Goal: Task Accomplishment & Management: Use online tool/utility

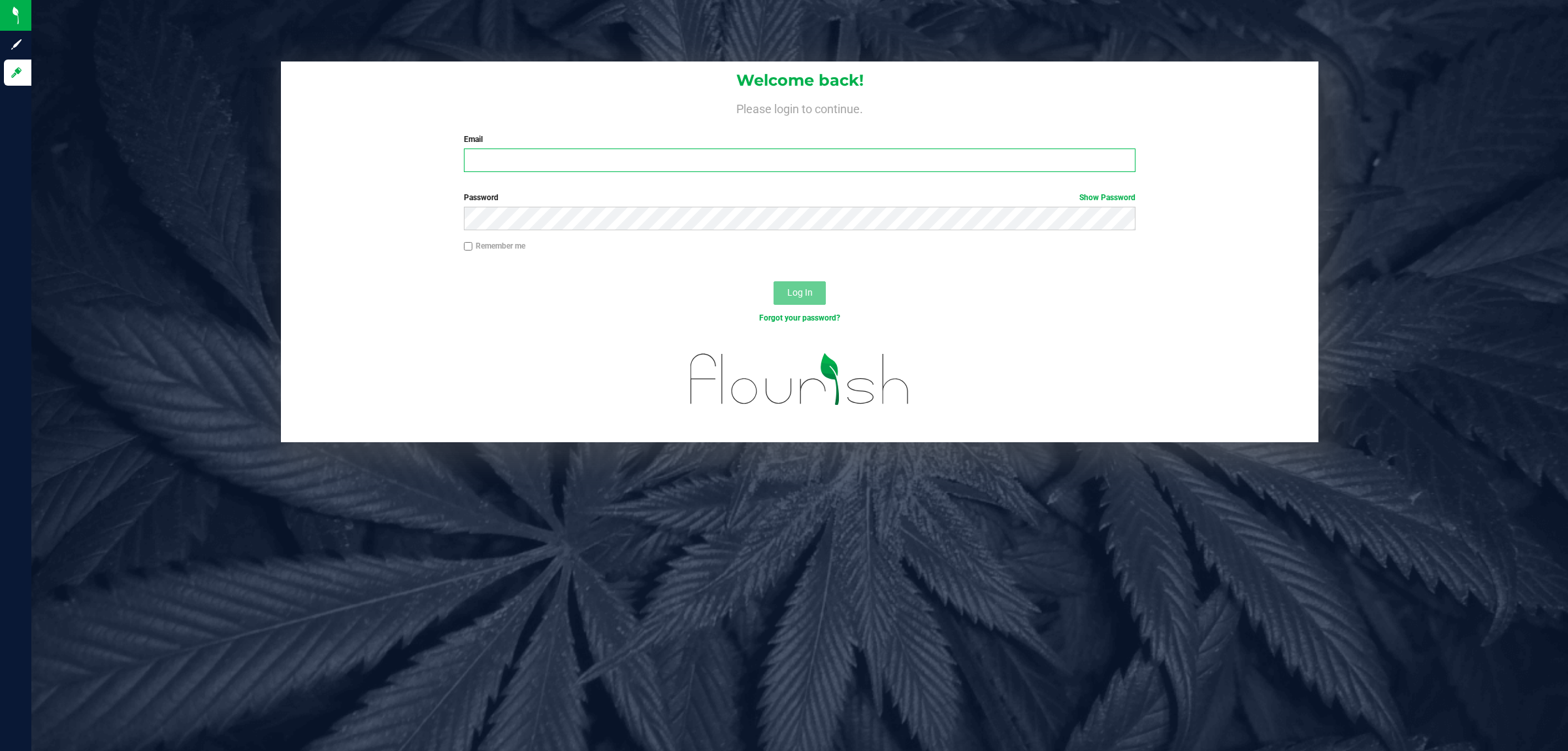
click at [497, 166] on input "Email" at bounding box center [800, 160] width 672 height 23
type input "[EMAIL_ADDRESS][DOMAIN_NAME]"
click at [774, 282] on button "Log In" at bounding box center [800, 293] width 53 height 23
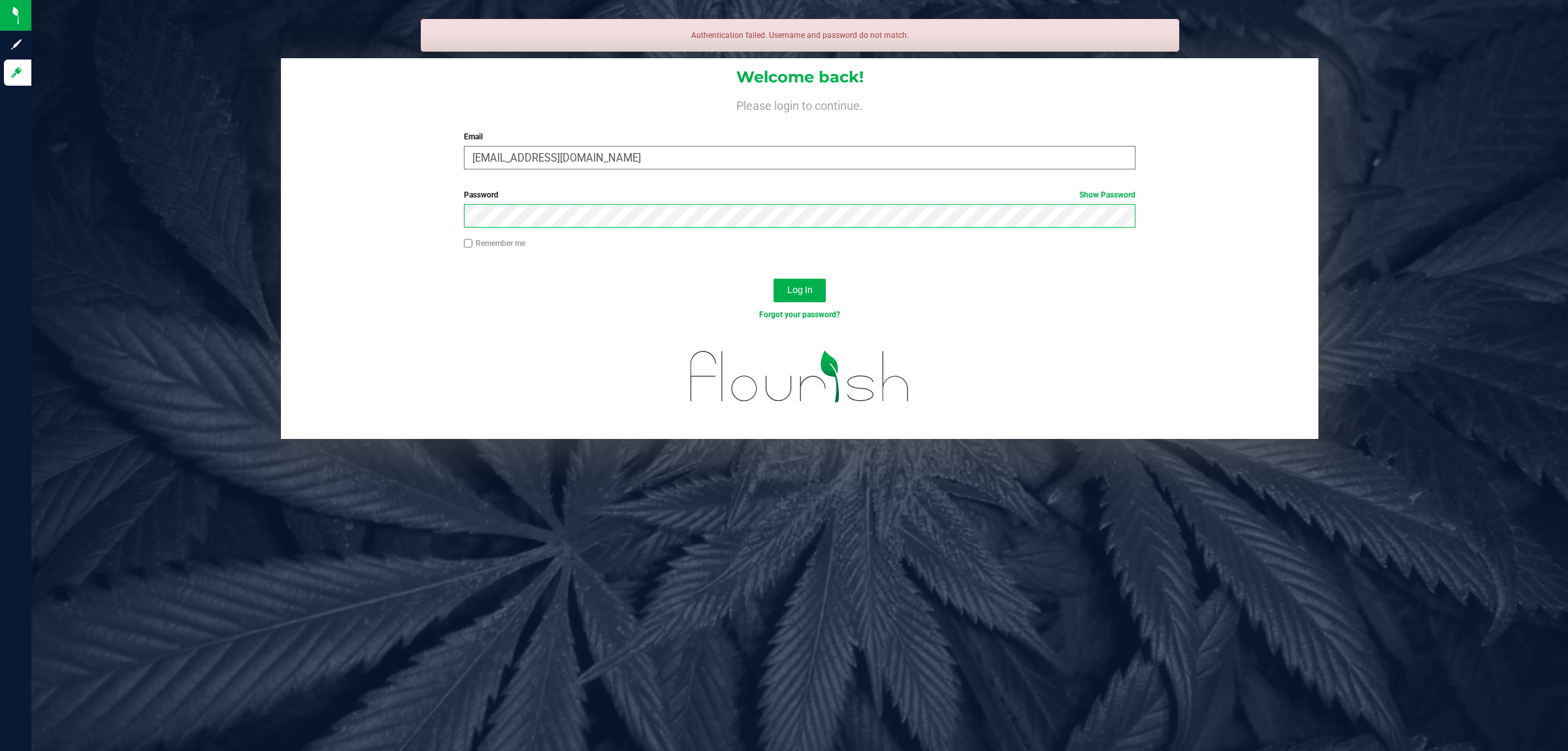
click at [774, 279] on button "Log In" at bounding box center [800, 290] width 53 height 23
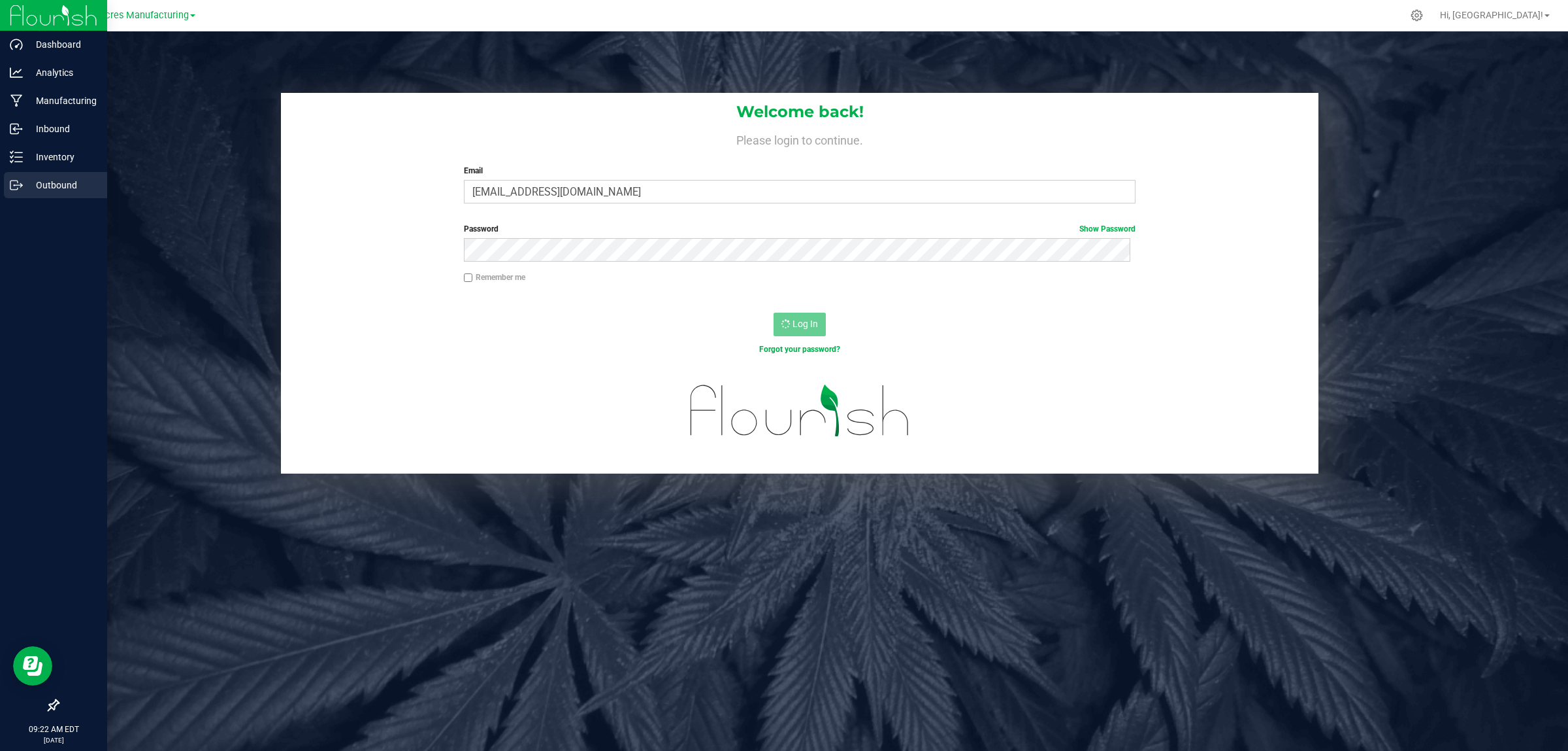
click at [13, 180] on icon at bounding box center [16, 184] width 13 height 13
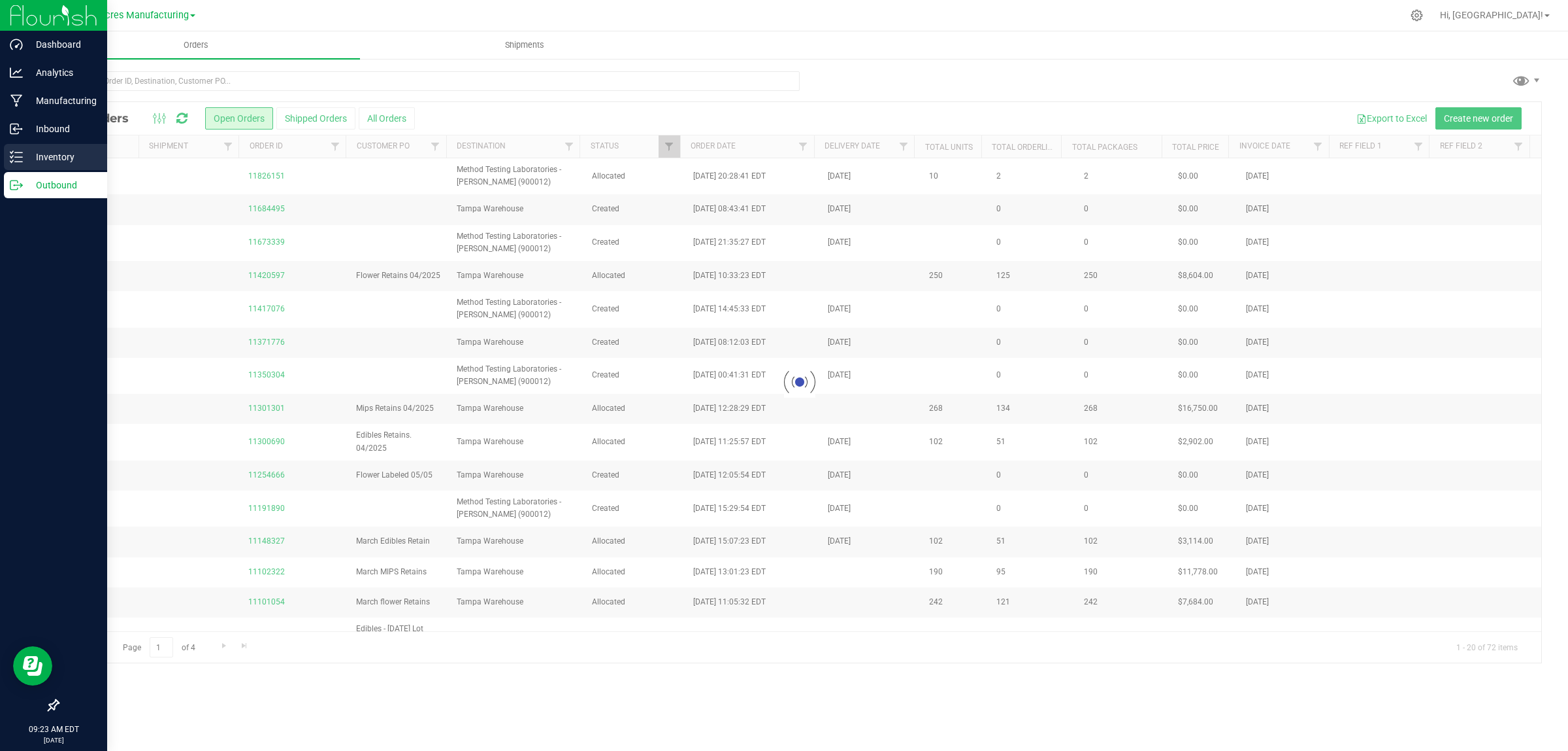
drag, startPoint x: 0, startPoint y: 0, endPoint x: 11, endPoint y: 156, distance: 156.4
click at [11, 156] on icon at bounding box center [12, 157] width 3 height 2
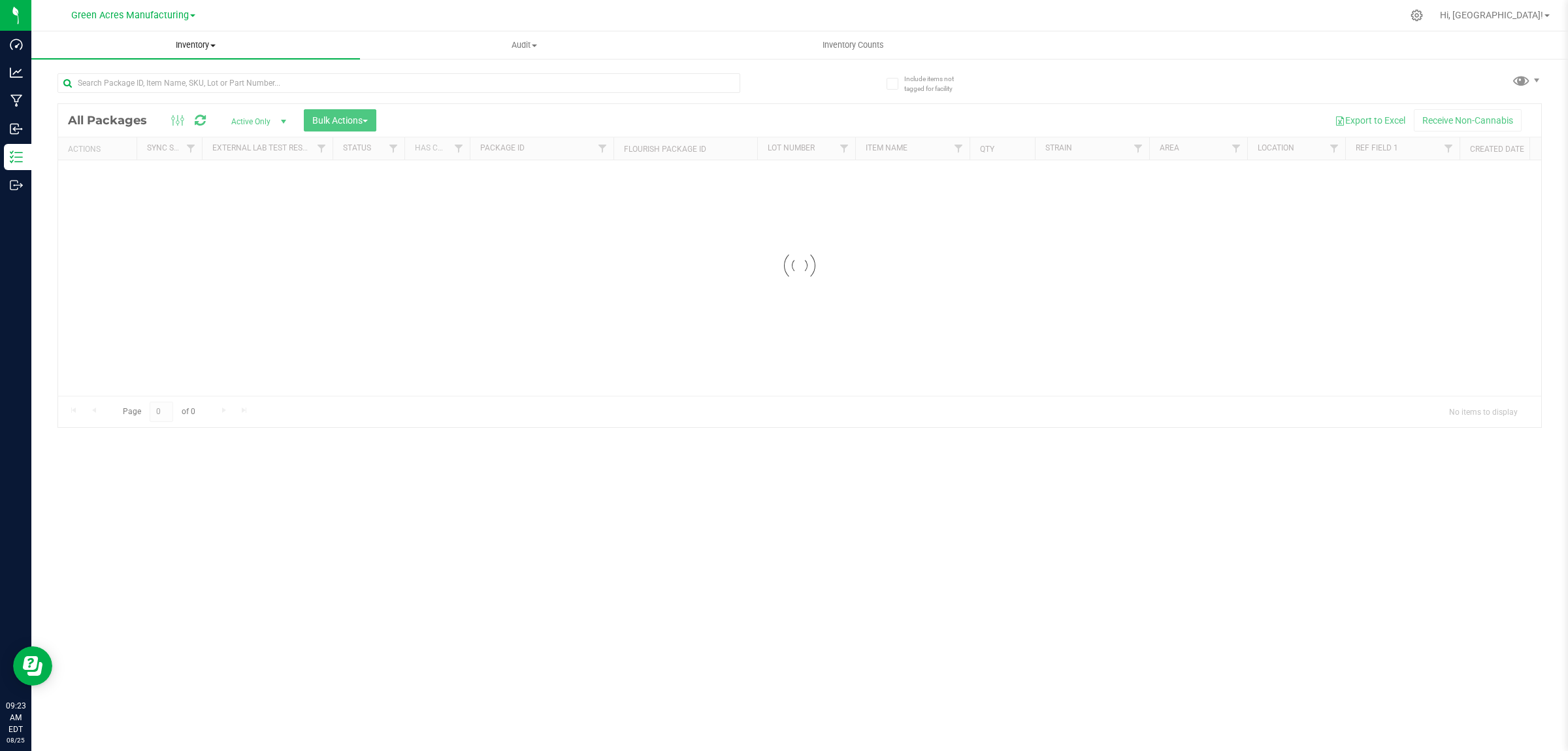
click at [184, 44] on span "Inventory" at bounding box center [195, 45] width 329 height 12
click at [80, 90] on span "All inventory" at bounding box center [75, 94] width 88 height 11
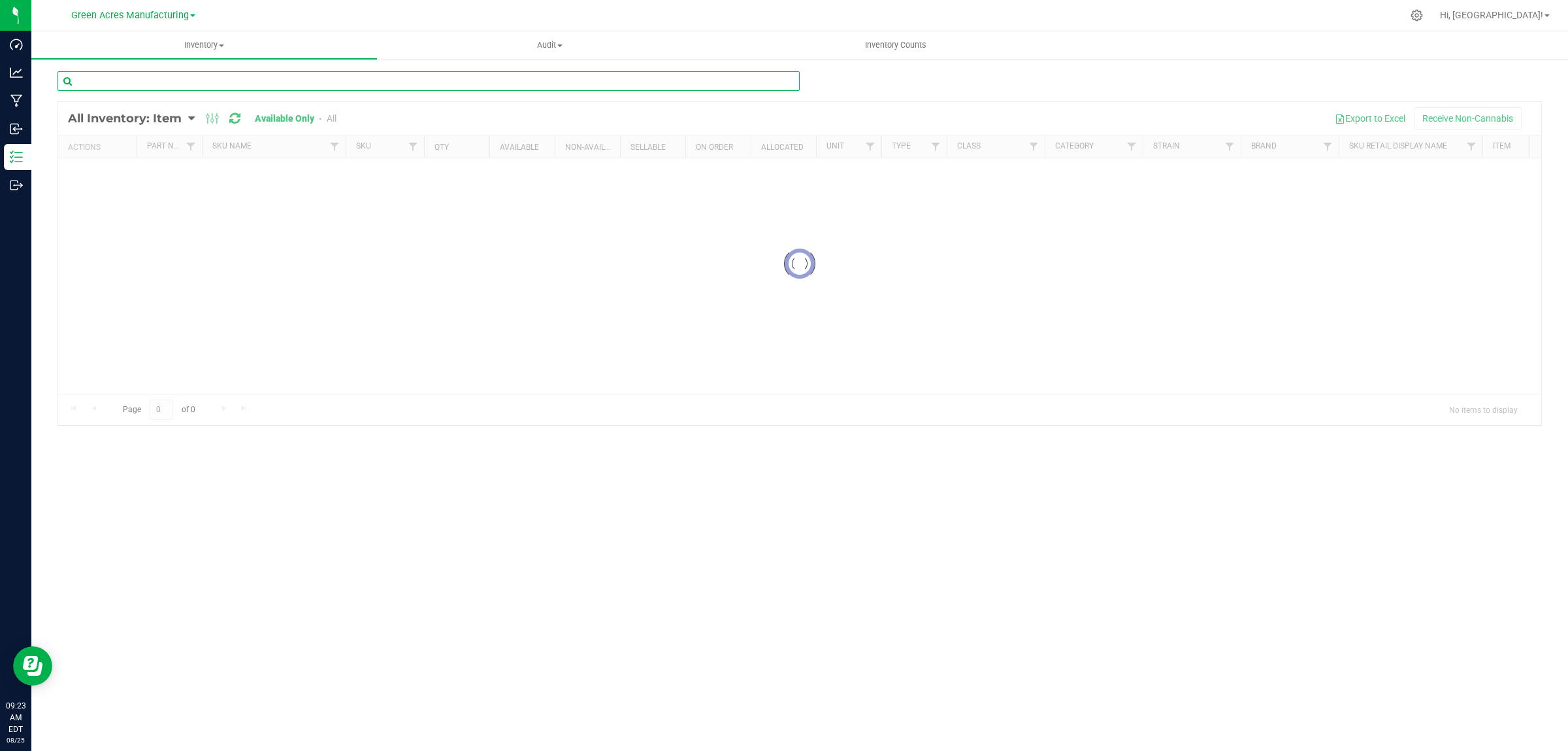
click at [372, 82] on input "text" at bounding box center [429, 81] width 743 height 20
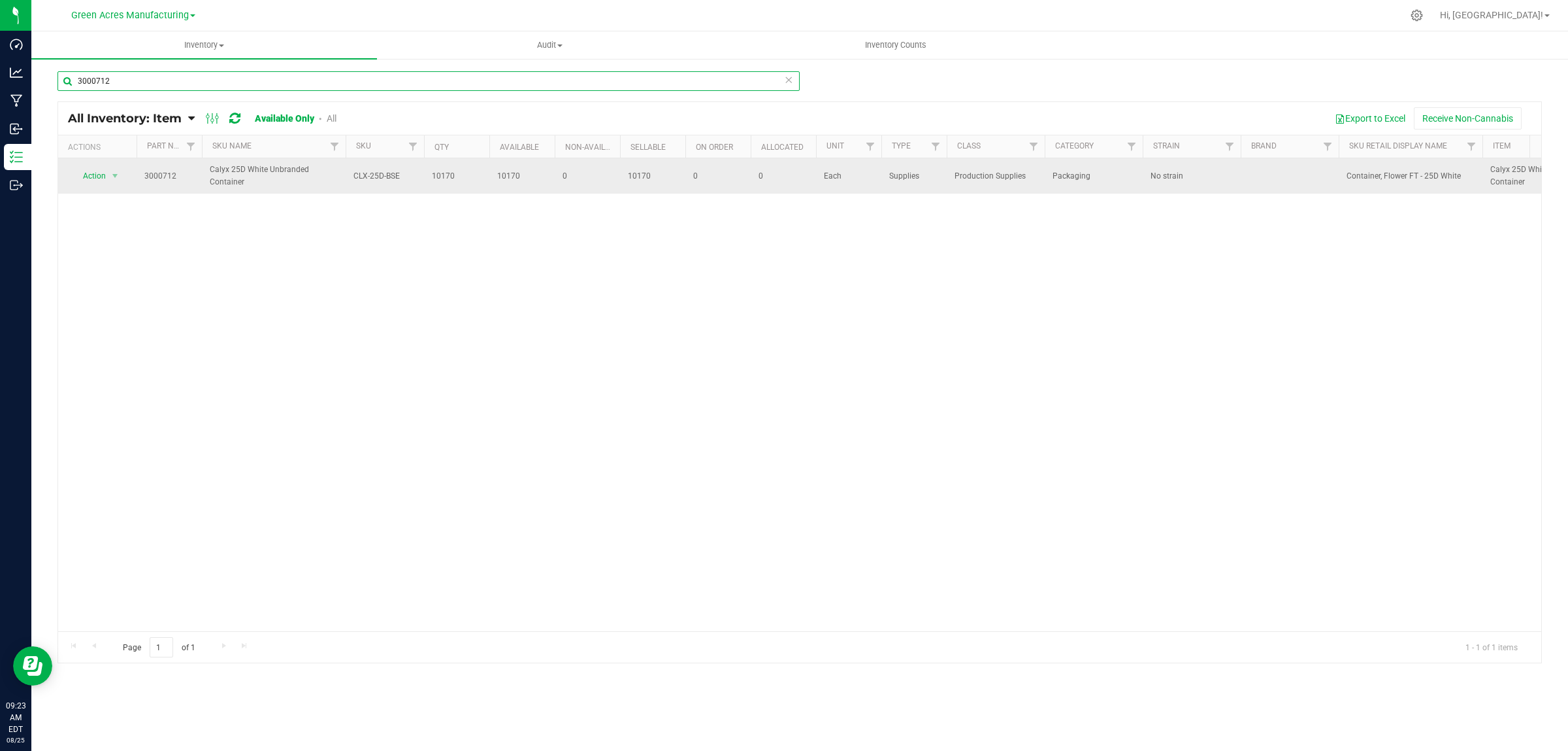
type input "3000712"
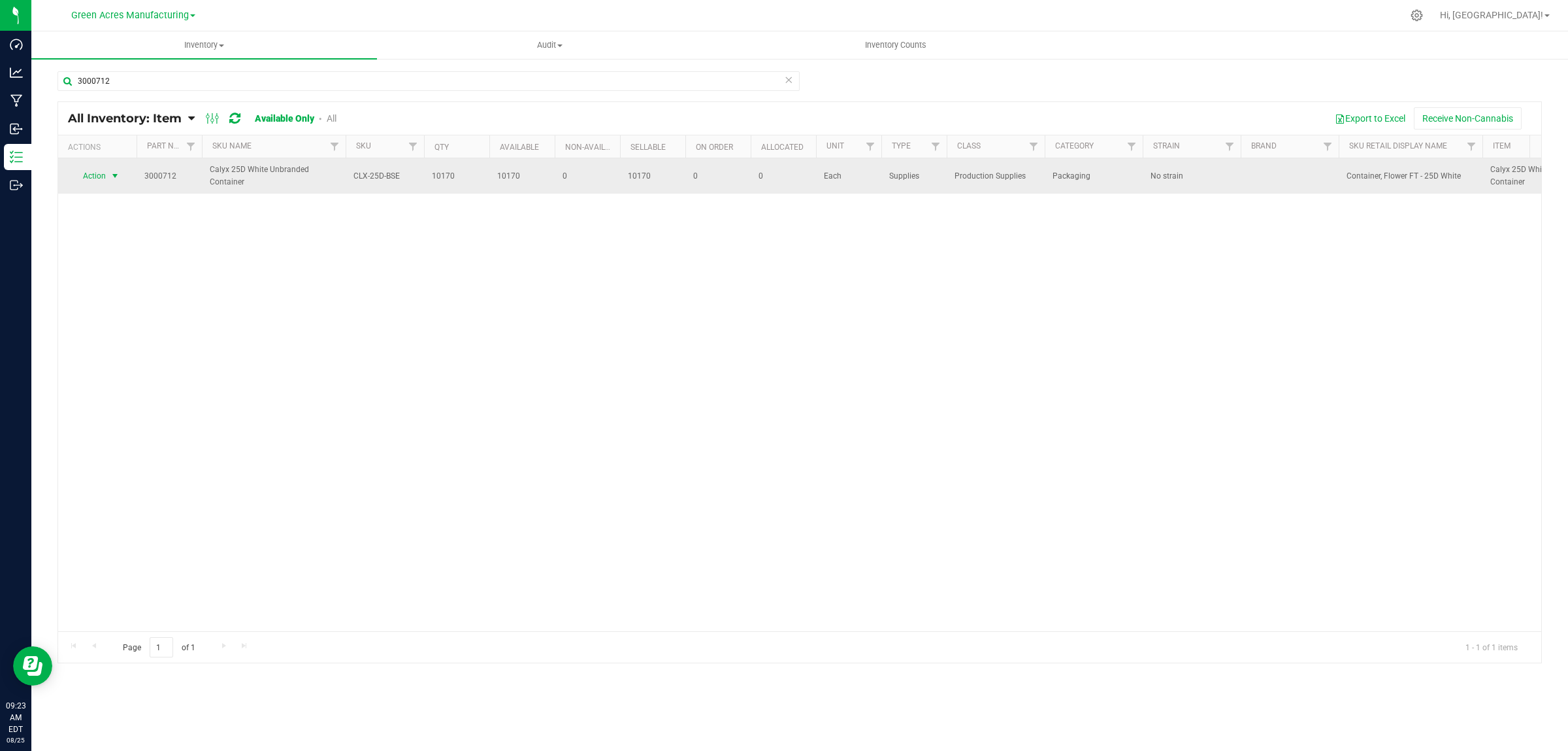
click at [97, 171] on span "Action" at bounding box center [89, 176] width 36 height 19
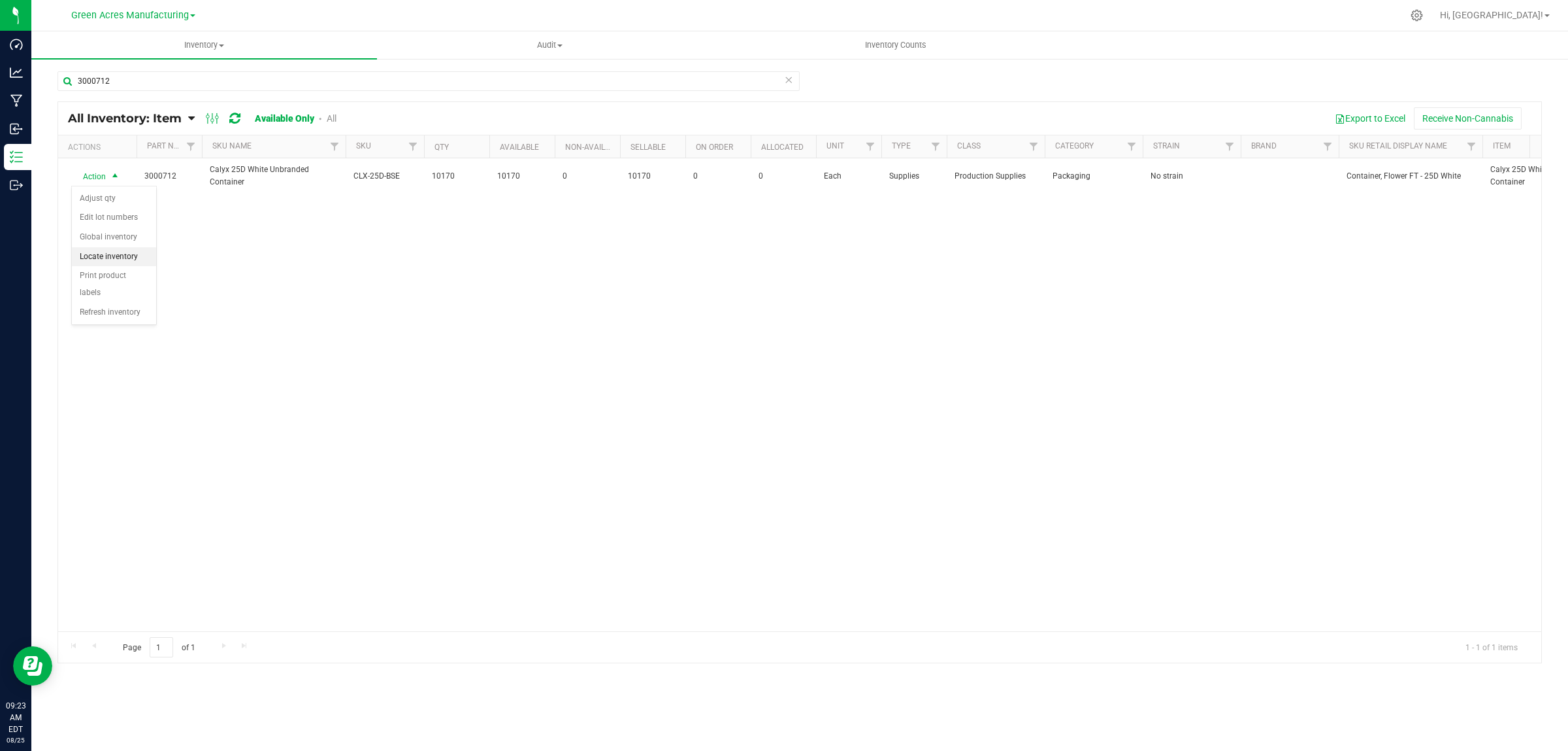
click at [111, 259] on li "Locate inventory" at bounding box center [114, 257] width 85 height 20
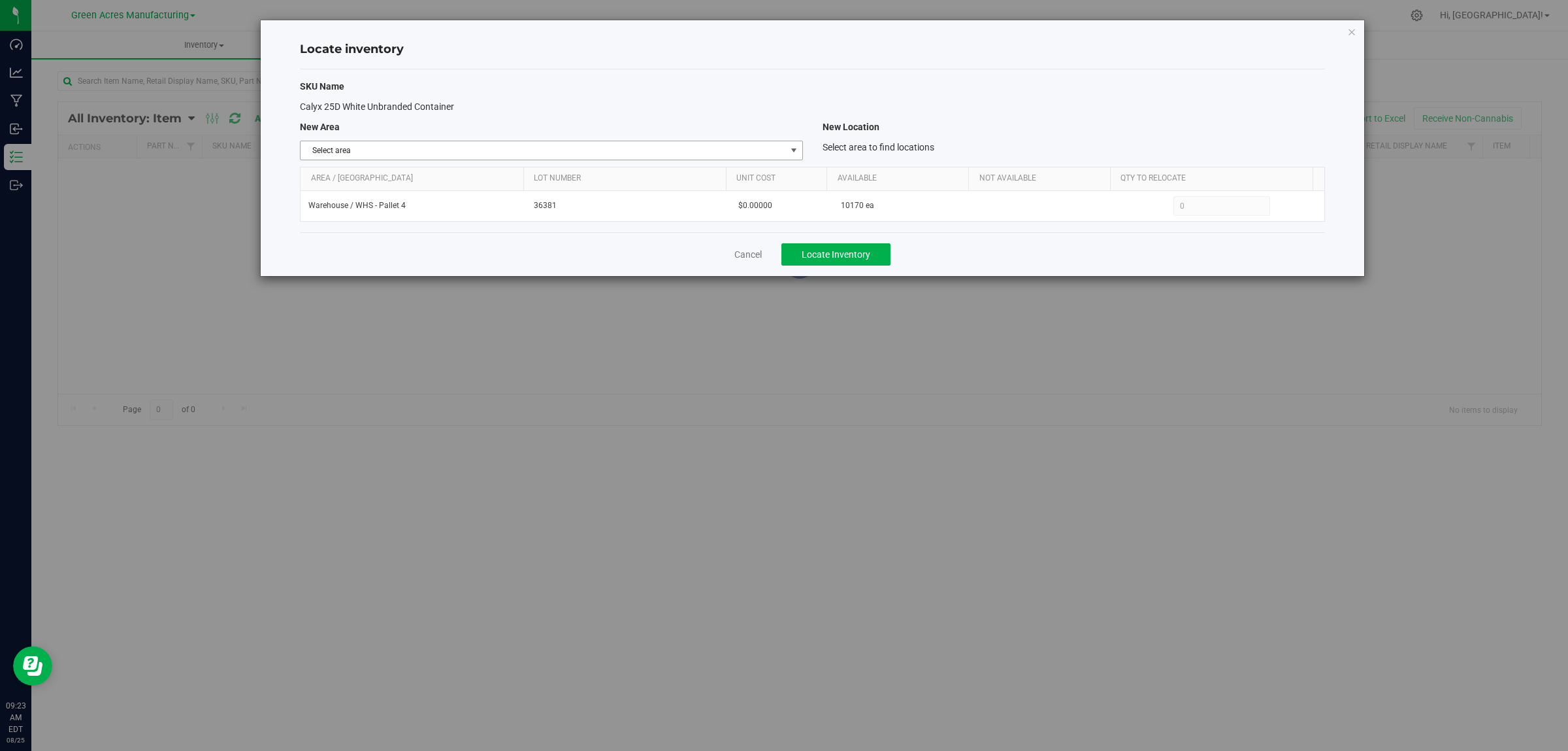
click at [603, 151] on span "Select area" at bounding box center [543, 151] width 485 height 19
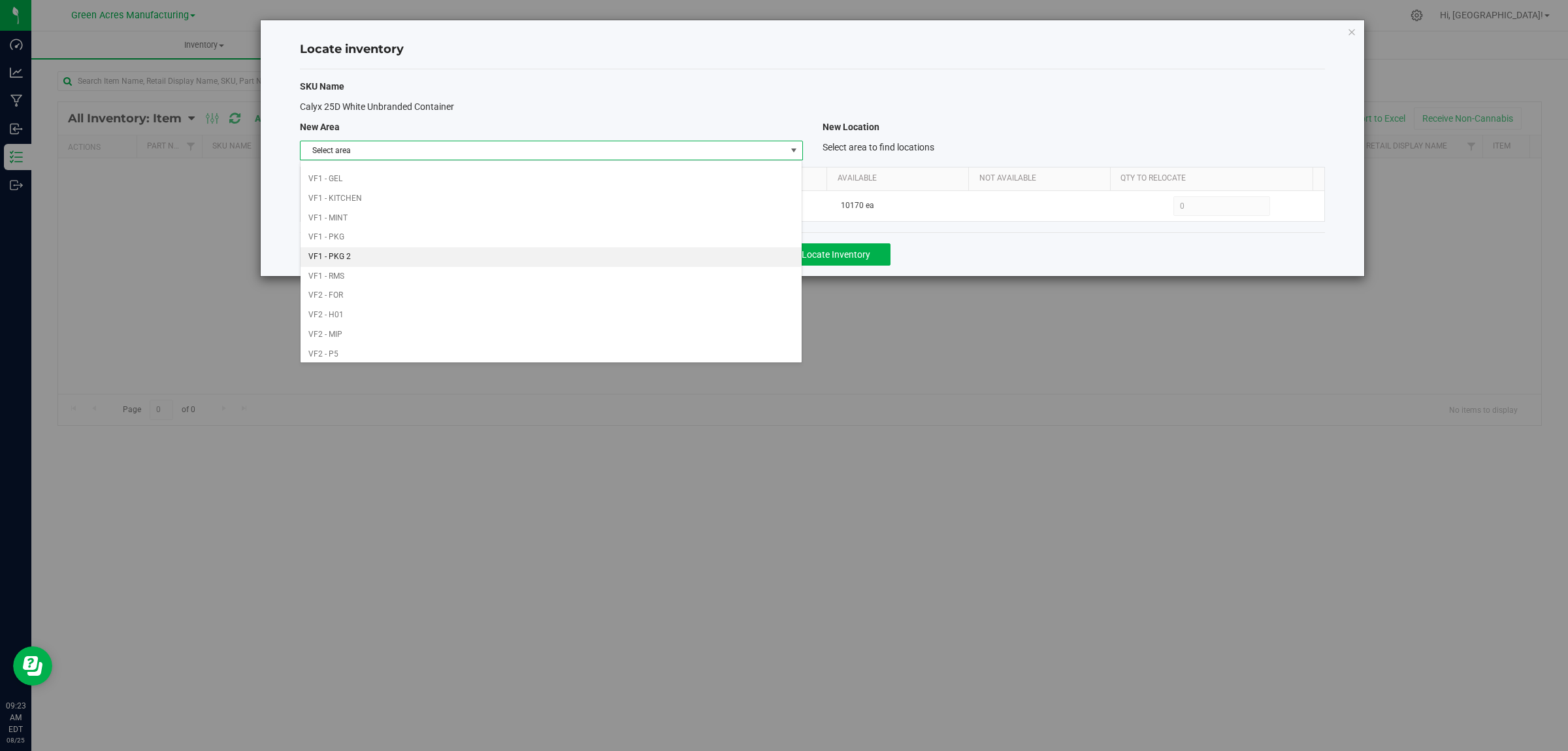
scroll to position [652, 0]
click at [370, 354] on li "Warehouse" at bounding box center [551, 350] width 501 height 20
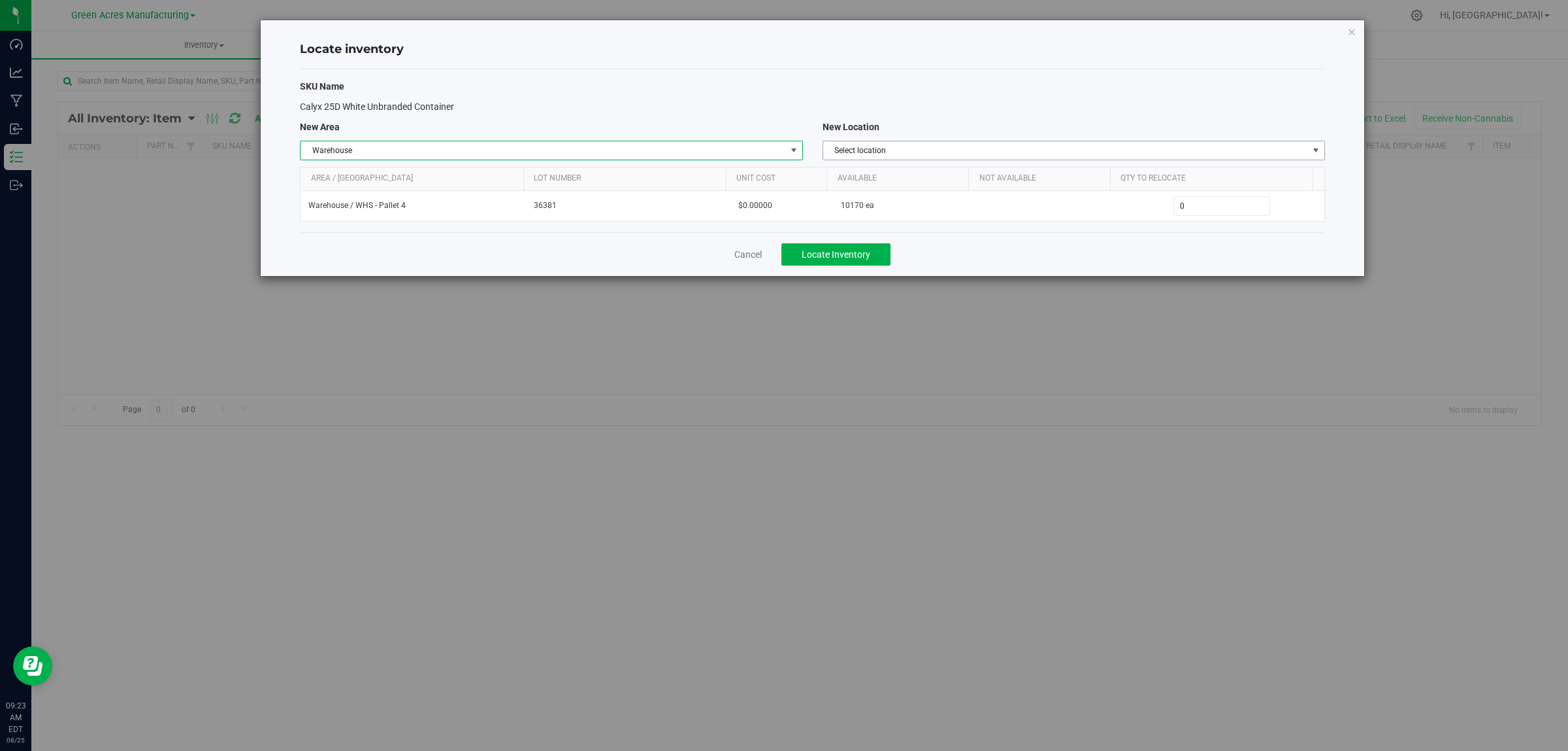
drag, startPoint x: 875, startPoint y: 149, endPoint x: 877, endPoint y: 233, distance: 84.0
click at [875, 149] on span "Select location" at bounding box center [1066, 151] width 485 height 19
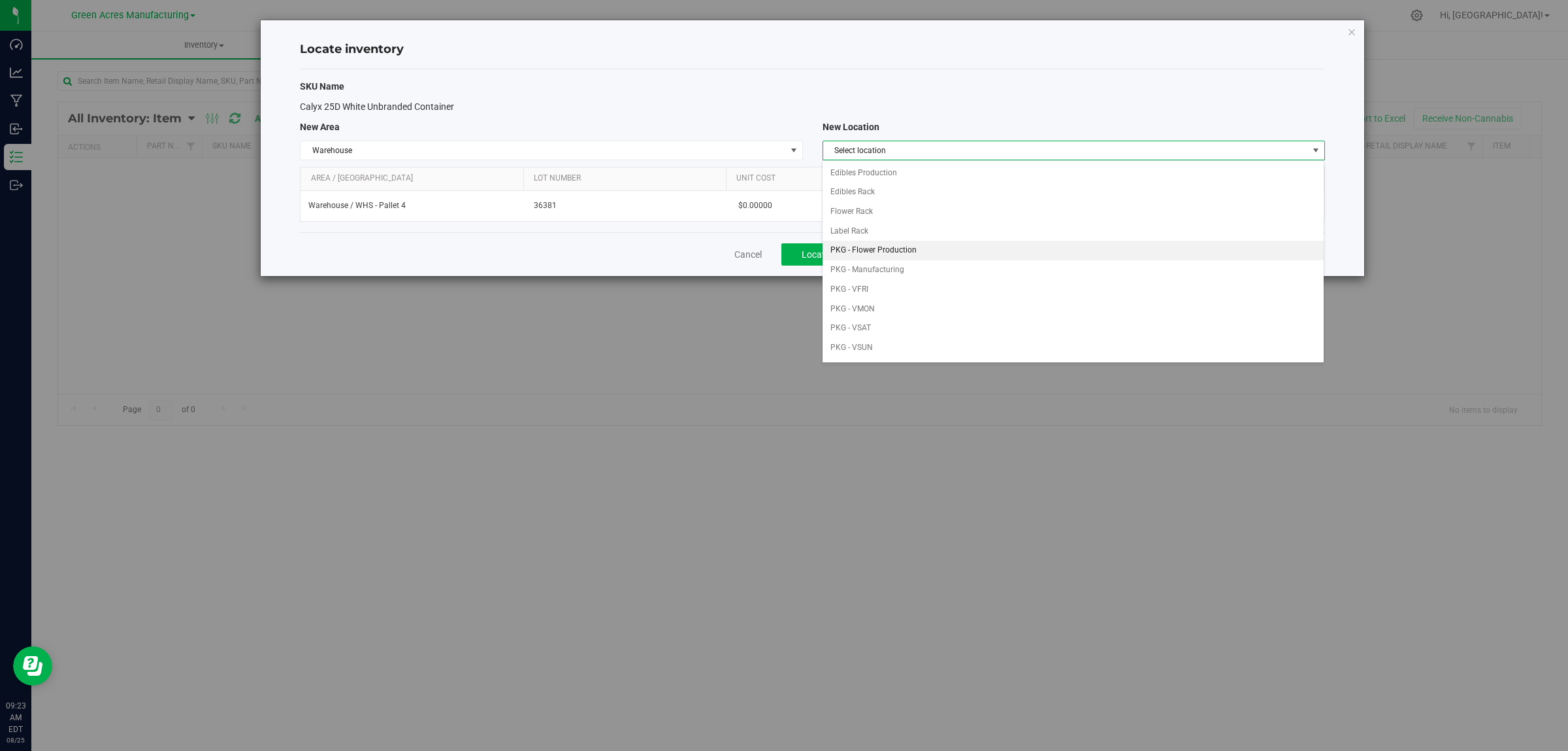
click at [881, 257] on li "PKG - Flower Production" at bounding box center [1073, 250] width 501 height 20
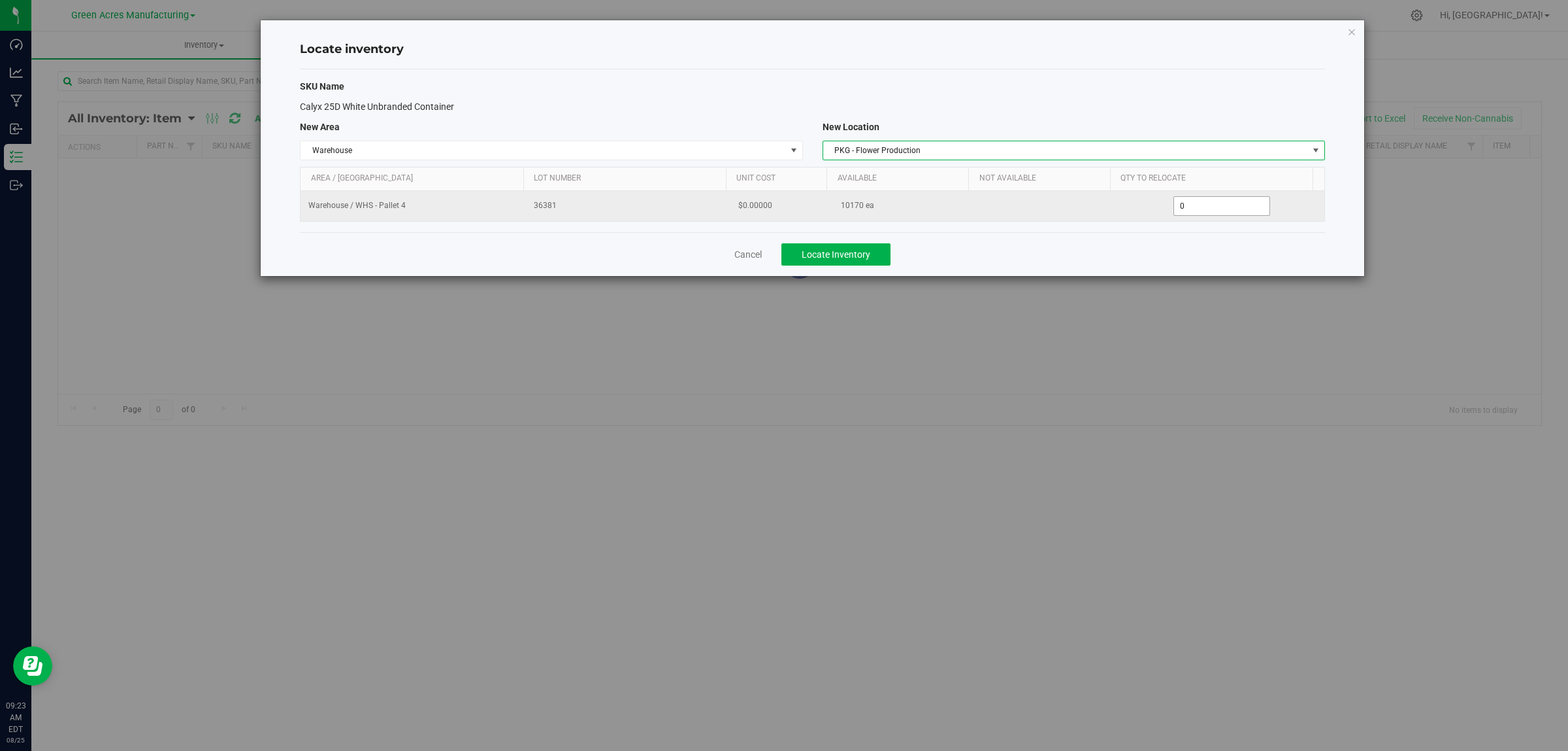
click at [1229, 207] on span "0 0" at bounding box center [1222, 206] width 97 height 20
type input "04170"
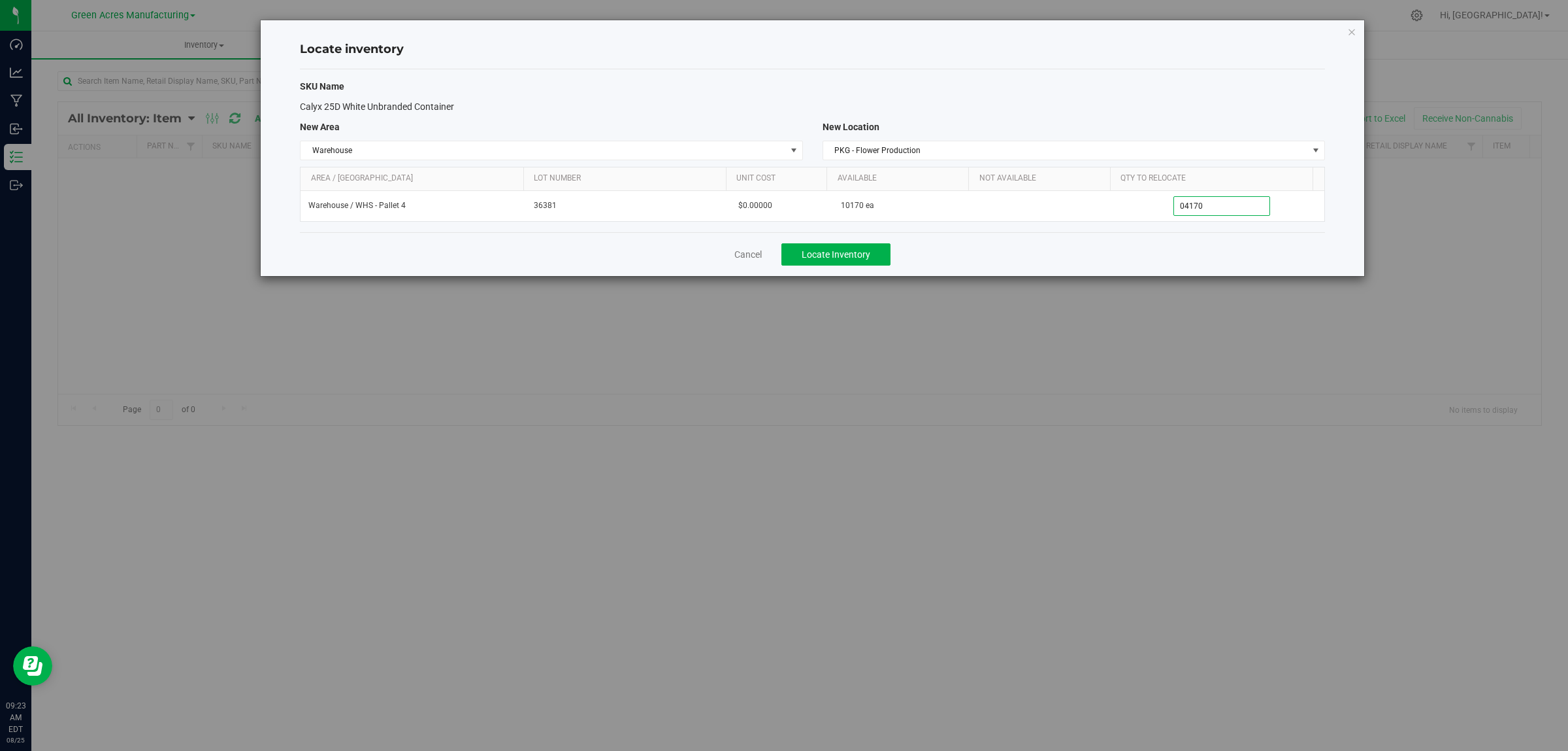
type input "4,170"
click at [1192, 264] on div "Cancel Locate Inventory" at bounding box center [812, 254] width 1025 height 44
click at [873, 259] on button "Locate Inventory" at bounding box center [836, 254] width 110 height 22
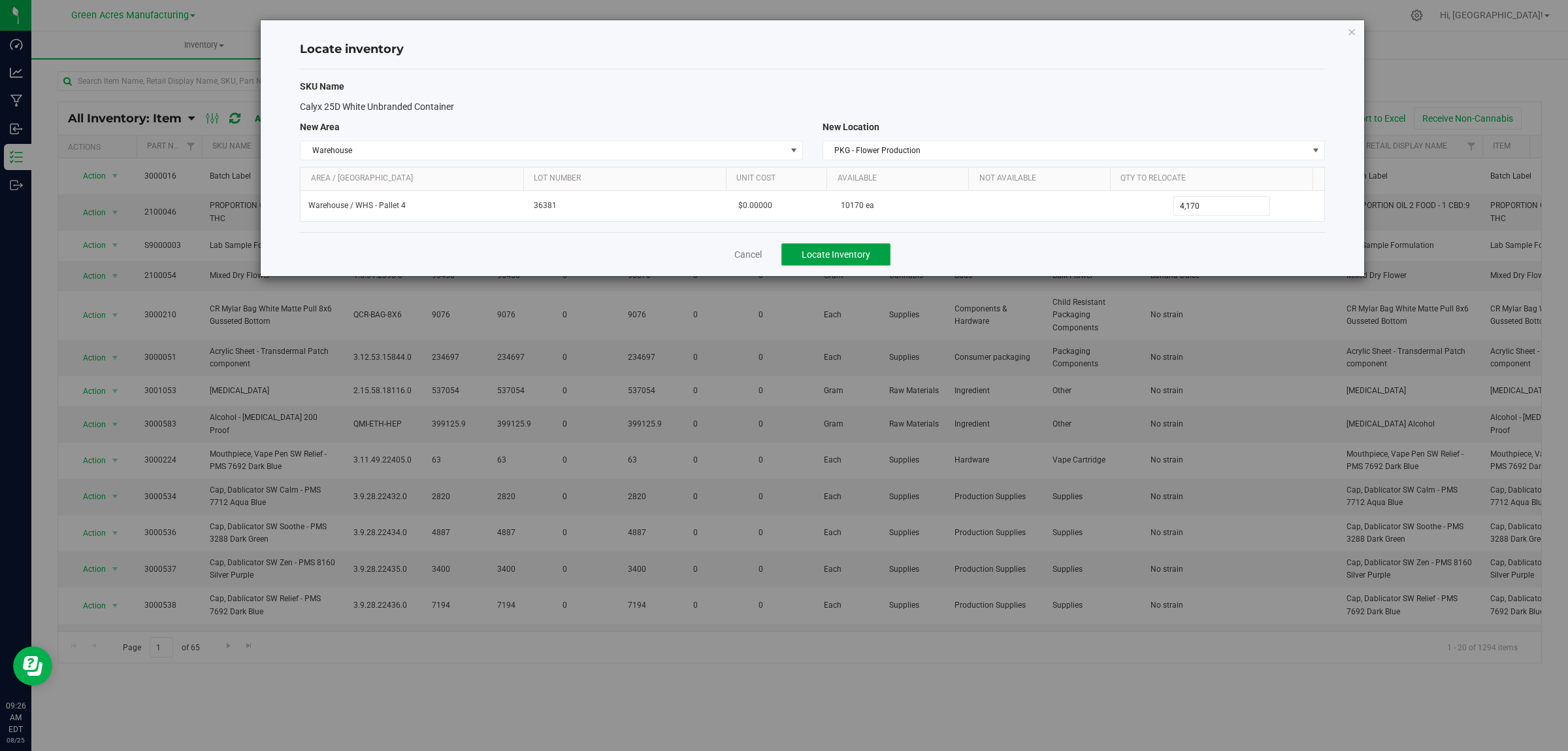
click at [851, 256] on span "Locate Inventory" at bounding box center [835, 255] width 69 height 11
